Goal: Information Seeking & Learning: Check status

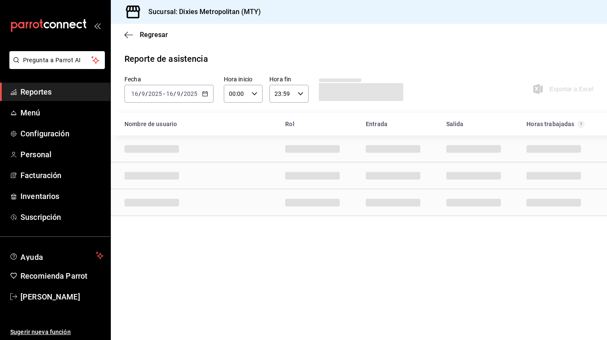
click at [60, 92] on span "Reportes" at bounding box center [61, 92] width 83 height 12
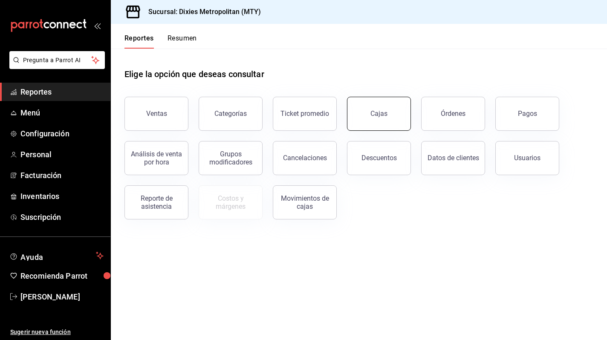
click at [375, 113] on div "Cajas" at bounding box center [378, 114] width 17 height 10
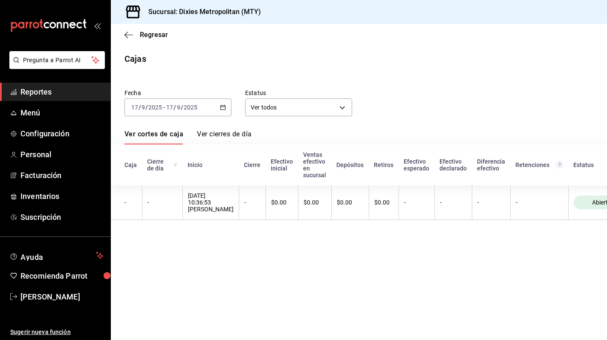
click at [227, 104] on div "[DATE] [DATE] - [DATE] [DATE]" at bounding box center [177, 107] width 107 height 18
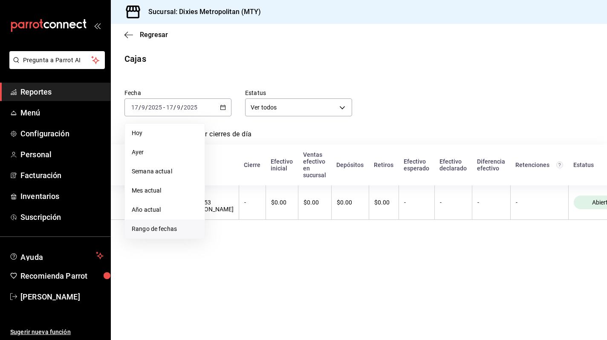
click at [157, 234] on li "Rango de fechas" at bounding box center [165, 228] width 80 height 19
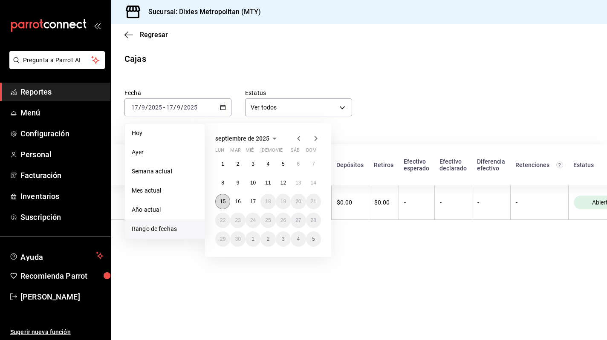
click at [223, 200] on abbr "15" at bounding box center [223, 202] width 6 height 6
click at [239, 200] on abbr "16" at bounding box center [238, 202] width 6 height 6
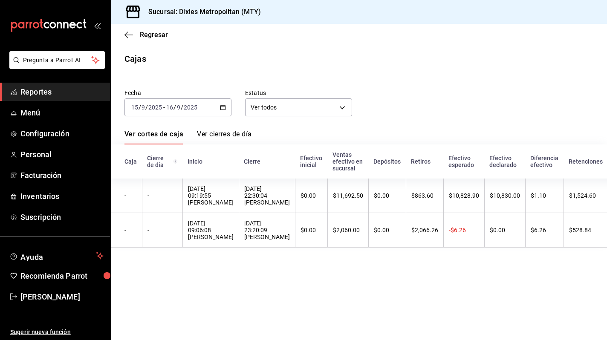
click at [443, 153] on th "Retiros" at bounding box center [425, 161] width 38 height 34
